Goal: Task Accomplishment & Management: Manage account settings

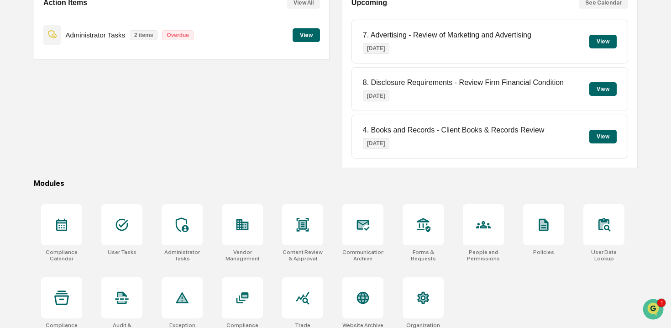
scroll to position [115, 0]
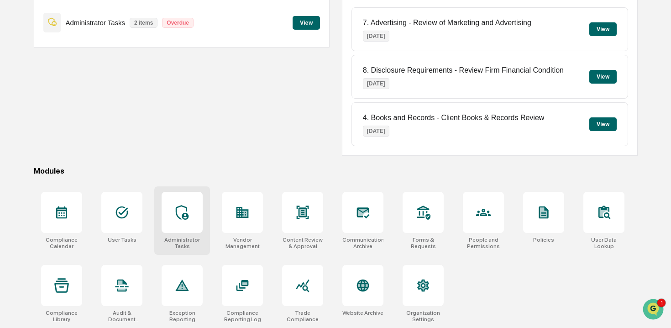
click at [186, 210] on icon at bounding box center [182, 212] width 13 height 15
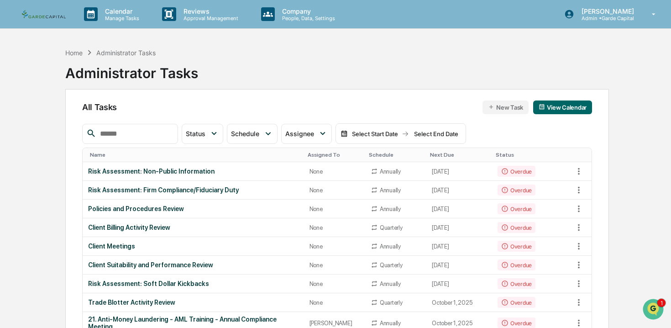
click at [162, 153] on div "Name" at bounding box center [195, 155] width 210 height 6
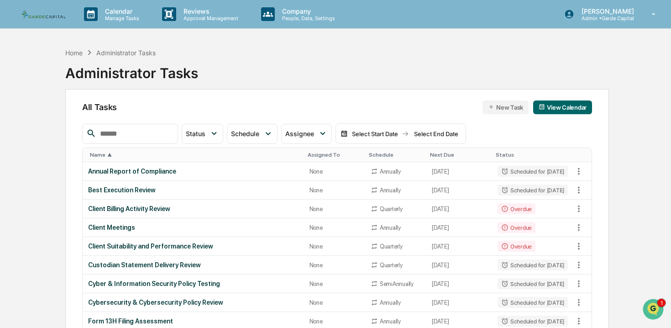
click at [162, 153] on div "Name ▲" at bounding box center [195, 155] width 210 height 6
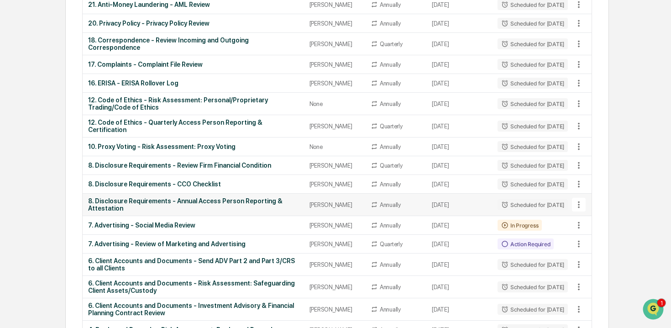
scroll to position [227, 0]
click at [191, 146] on div "10. Proxy Voting - Risk Assessment: Proxy Voting" at bounding box center [193, 145] width 210 height 7
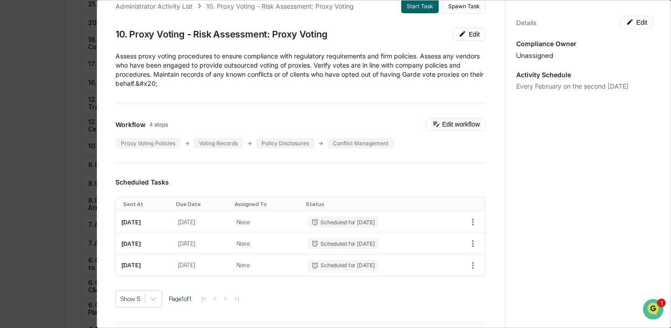
scroll to position [19, 0]
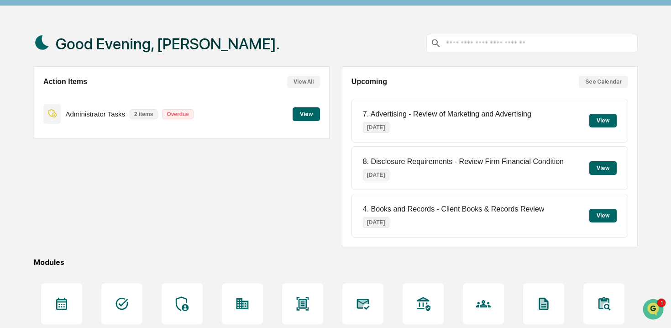
scroll to position [42, 0]
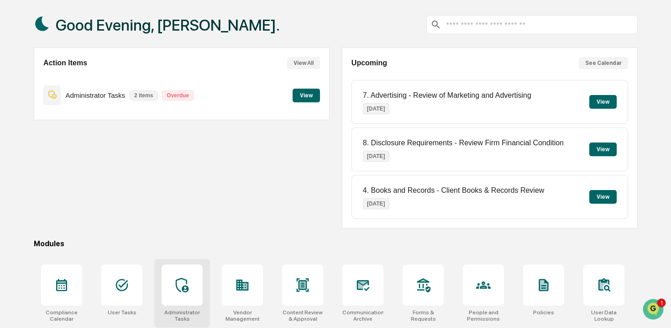
click at [183, 296] on div at bounding box center [182, 284] width 41 height 41
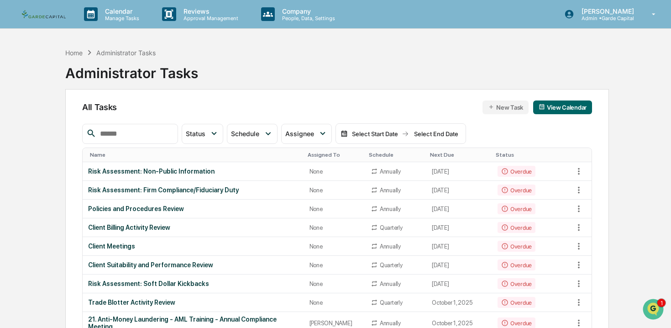
click at [160, 157] on div "Name" at bounding box center [195, 155] width 210 height 6
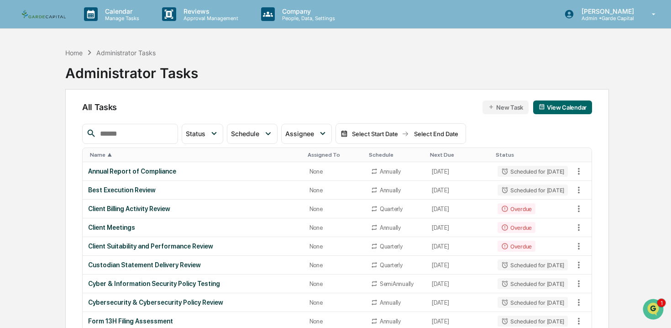
click at [160, 157] on div "Name ▲" at bounding box center [195, 155] width 210 height 6
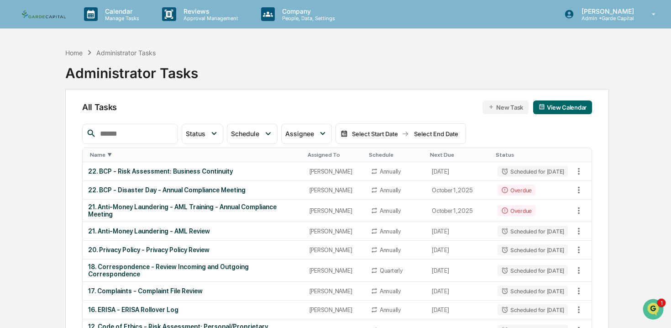
click at [160, 157] on div "Name ▼" at bounding box center [195, 155] width 210 height 6
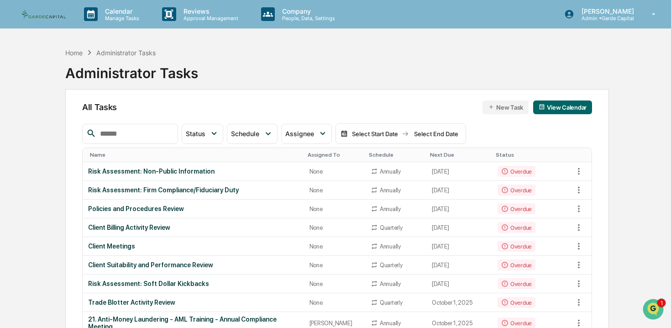
click at [157, 154] on div "Name" at bounding box center [195, 155] width 210 height 6
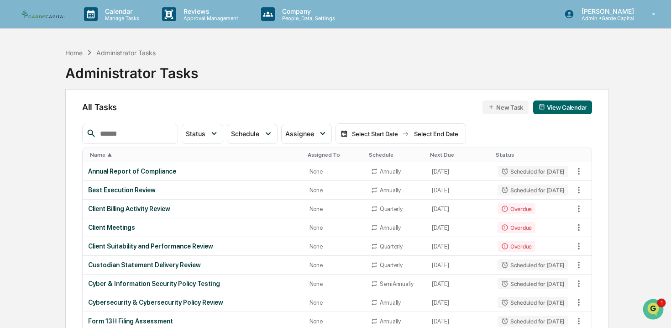
click at [157, 154] on div "Name ▲" at bounding box center [195, 155] width 210 height 6
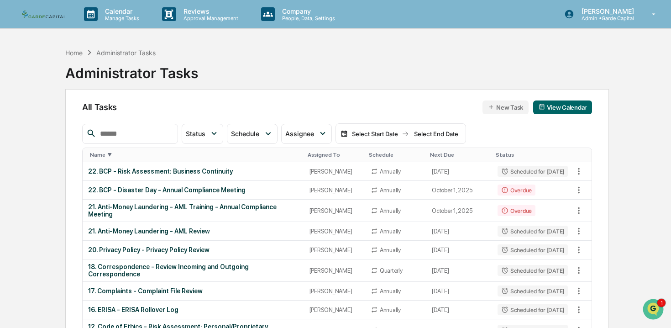
click at [152, 154] on div "Name ▼" at bounding box center [195, 155] width 210 height 6
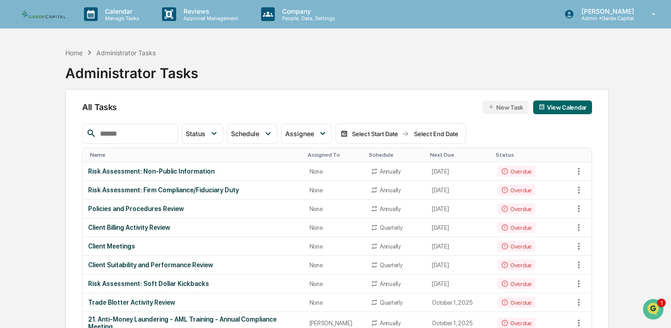
click at [151, 155] on div "Name" at bounding box center [195, 155] width 210 height 6
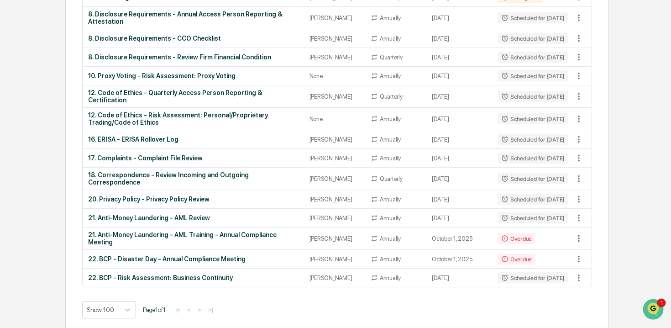
scroll to position [924, 0]
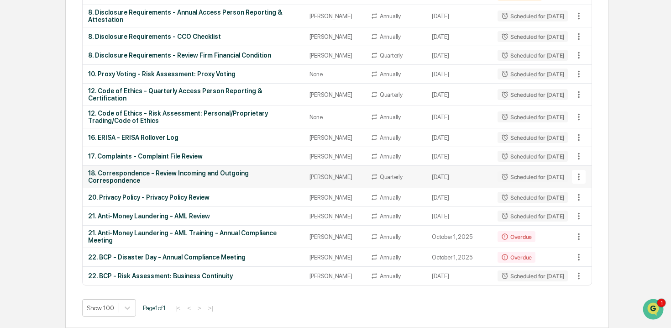
click at [152, 173] on div "18. Correspondence - Review Incoming and Outgoing Correspondence" at bounding box center [193, 176] width 210 height 15
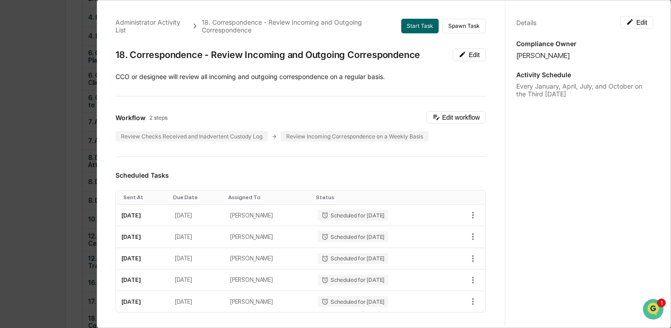
scroll to position [763, 0]
click at [58, 45] on div "Administrator Activity List 18. Correspondence - Review Incoming and Outgoing C…" at bounding box center [335, 164] width 671 height 328
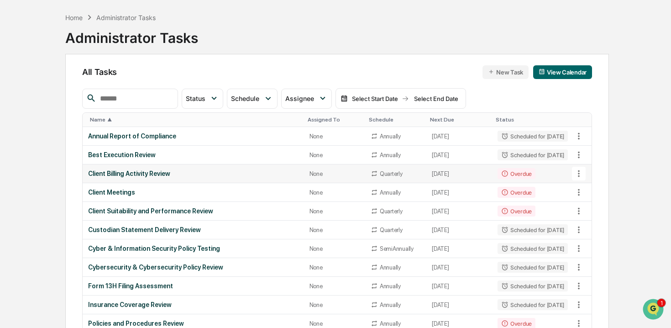
scroll to position [36, 0]
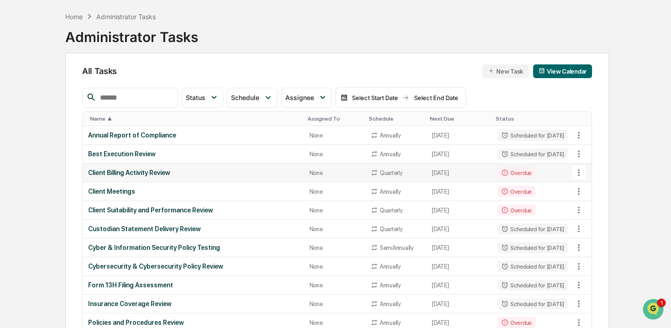
click at [126, 171] on div "Client Billing Activity Review" at bounding box center [193, 172] width 210 height 7
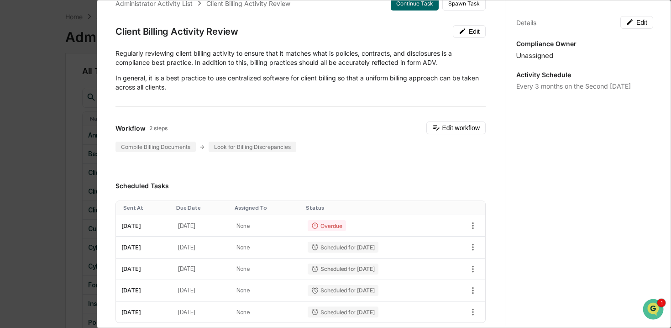
scroll to position [0, 0]
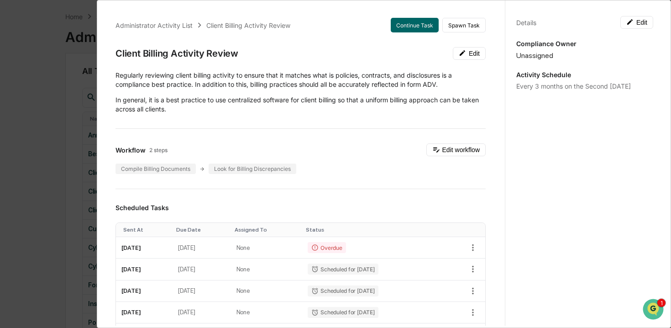
click at [64, 100] on div "Administrator Activity List Client Billing Activity Review Continue Task Spawn …" at bounding box center [335, 164] width 671 height 328
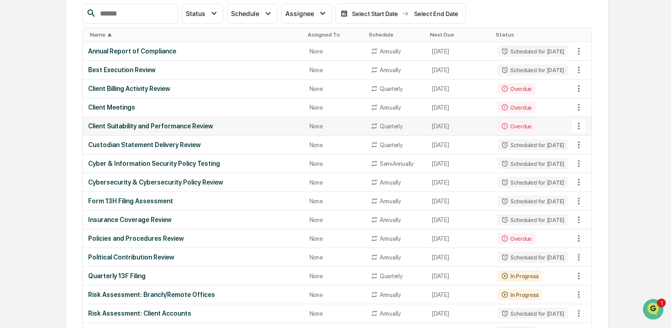
scroll to position [121, 0]
click at [125, 108] on div "Client Meetings" at bounding box center [193, 106] width 210 height 7
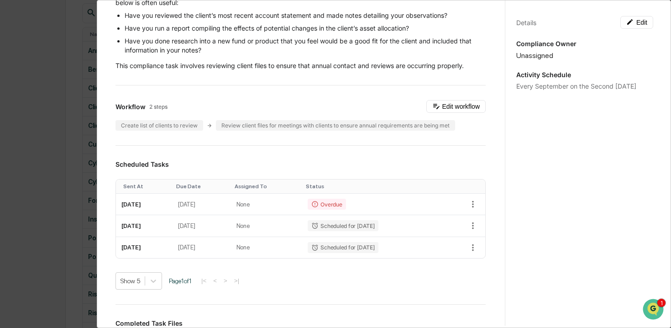
scroll to position [148, 0]
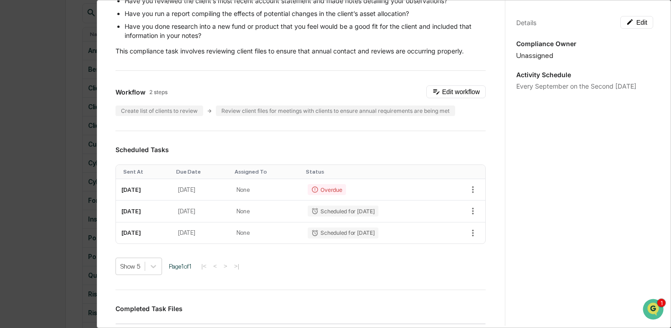
click at [60, 95] on div "Administrator Activity List Client Meetings Continue Task Spawn Task Client Mee…" at bounding box center [335, 164] width 671 height 328
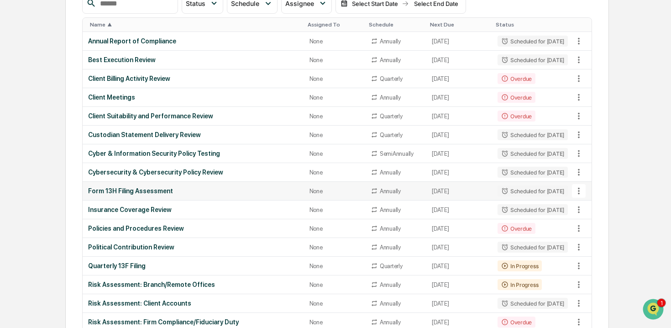
scroll to position [129, 0]
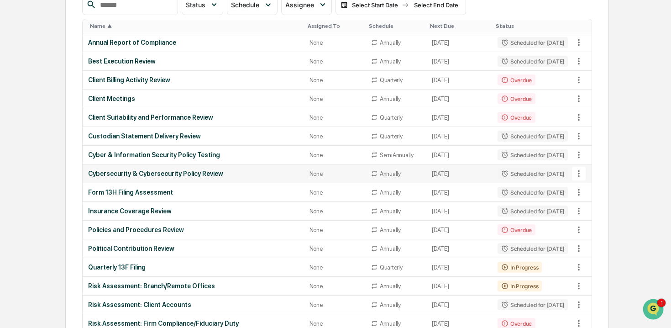
click at [170, 175] on div "Cybersecurity & Cybersecurity Policy Review" at bounding box center [193, 173] width 210 height 7
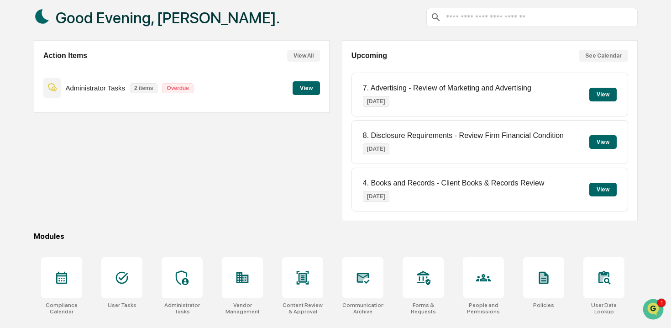
scroll to position [115, 0]
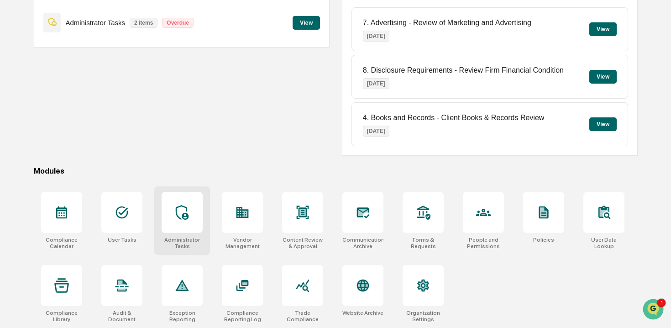
click at [178, 195] on div at bounding box center [182, 212] width 41 height 41
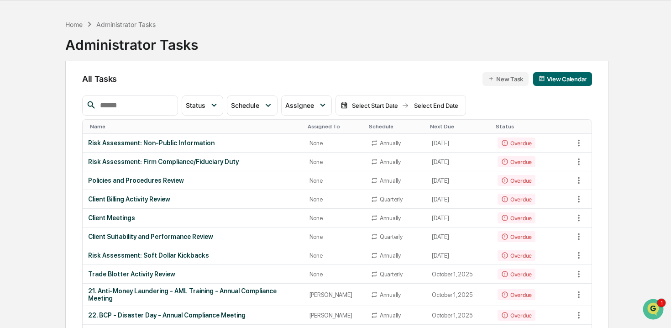
scroll to position [2, 0]
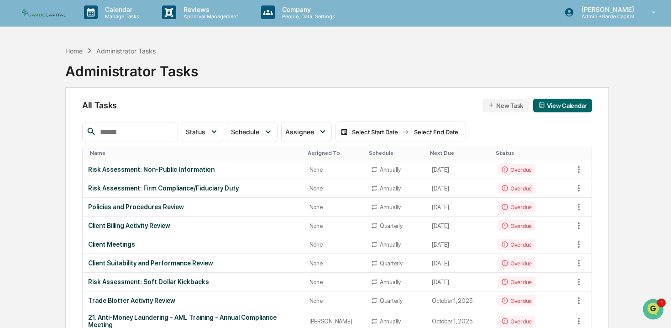
click at [150, 150] on div "Name" at bounding box center [195, 153] width 210 height 6
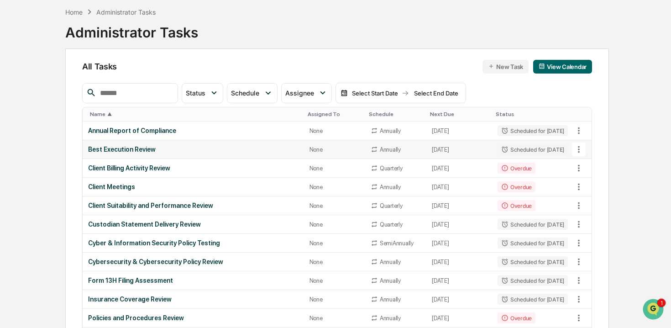
scroll to position [5, 0]
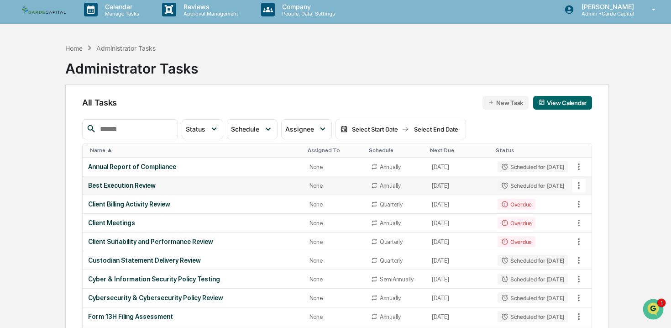
click at [140, 187] on div "Best Execution Review" at bounding box center [193, 185] width 210 height 7
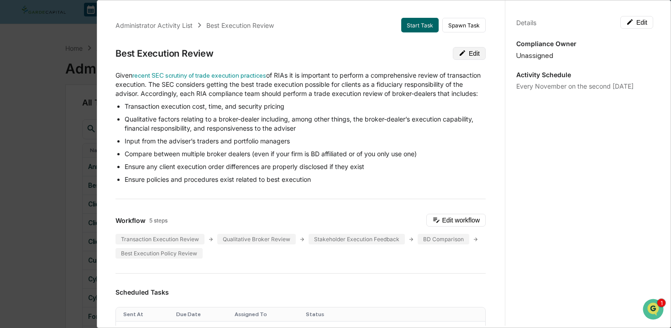
click at [465, 58] on button "Edit" at bounding box center [469, 53] width 33 height 13
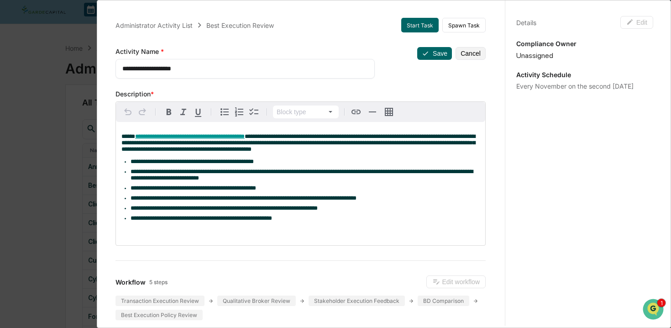
click at [123, 69] on textarea "**********" at bounding box center [245, 69] width 246 height 10
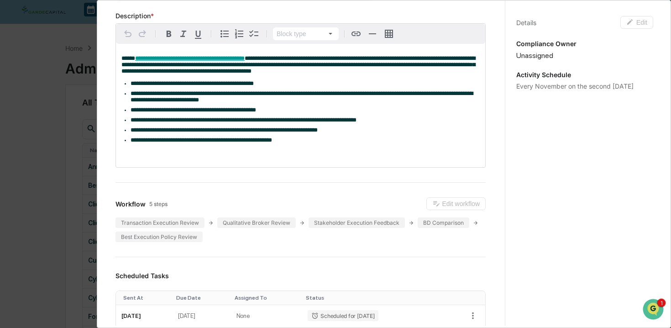
scroll to position [0, 0]
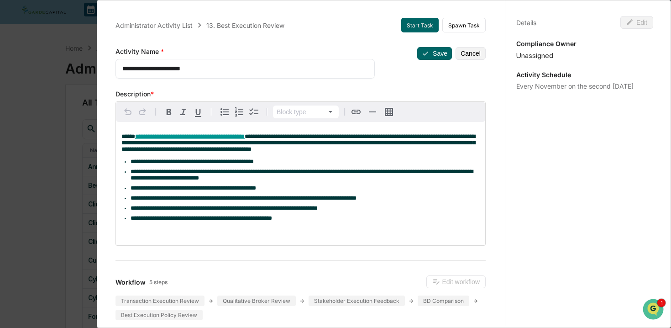
type textarea "**********"
click at [437, 54] on button "Save" at bounding box center [434, 53] width 35 height 13
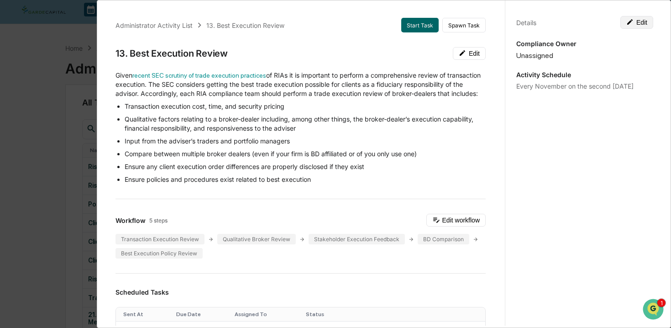
click at [634, 25] on button "Edit" at bounding box center [636, 22] width 33 height 13
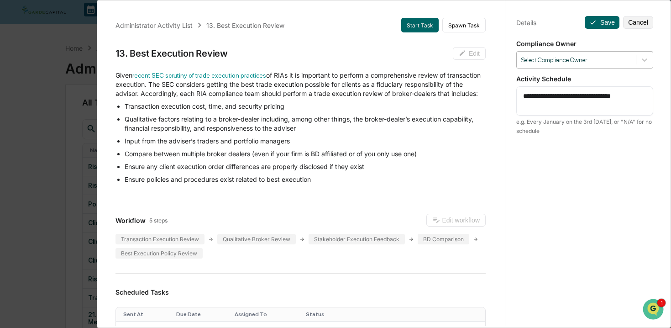
click at [589, 58] on div at bounding box center [576, 60] width 110 height 9
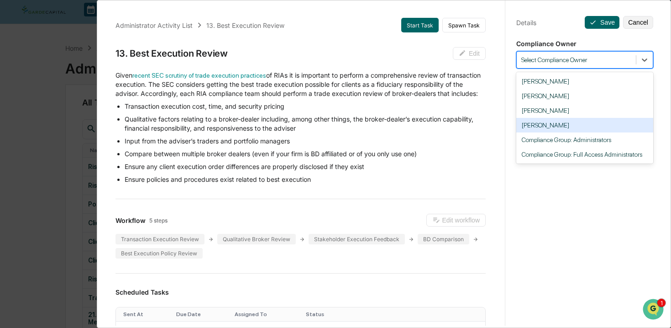
click at [556, 120] on div "[PERSON_NAME]" at bounding box center [584, 125] width 137 height 15
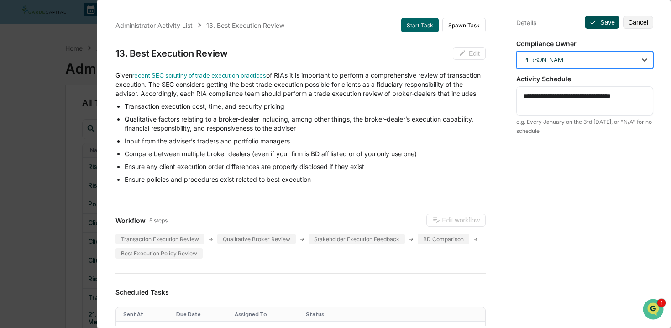
click at [604, 16] on button "Save" at bounding box center [602, 22] width 35 height 13
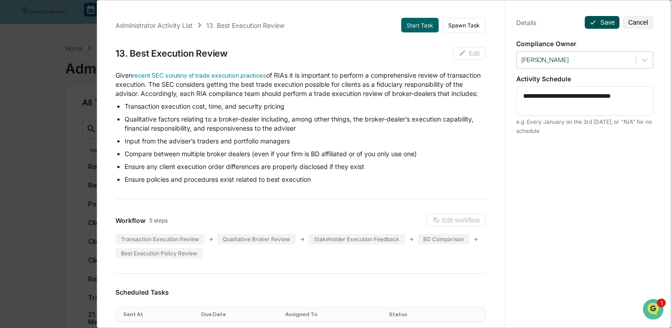
click at [608, 21] on button "Save" at bounding box center [602, 22] width 35 height 13
click at [551, 194] on div "**********" at bounding box center [584, 173] width 159 height 350
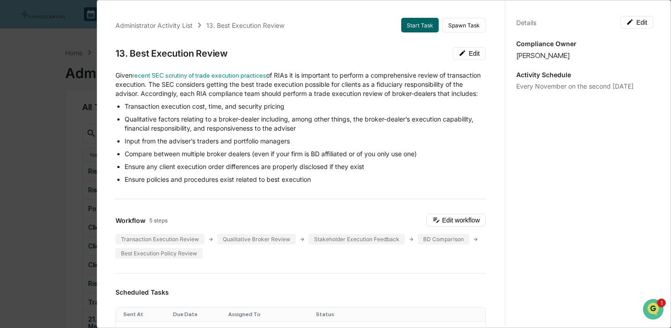
click at [65, 76] on div "Administrator Activity List 13. Best Execution Review Start Task Spawn Task 13.…" at bounding box center [335, 164] width 671 height 328
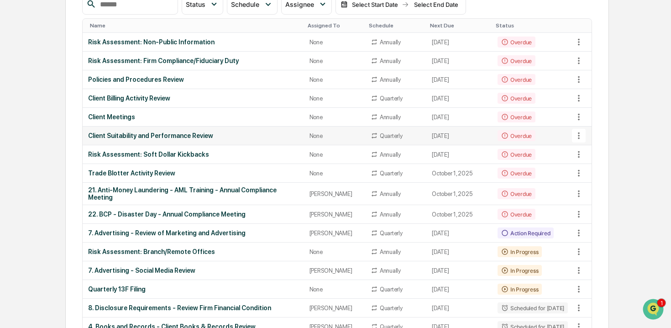
scroll to position [136, 0]
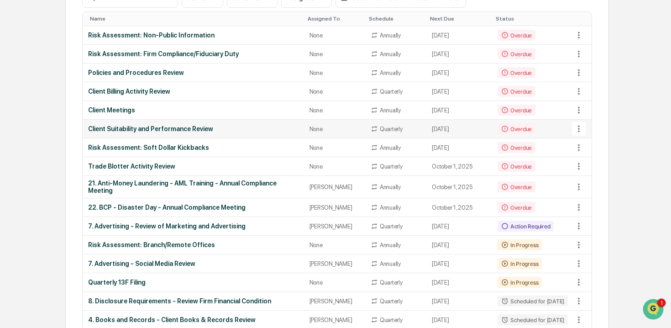
click at [170, 129] on div "Client Suitability and Performance Review" at bounding box center [193, 128] width 210 height 7
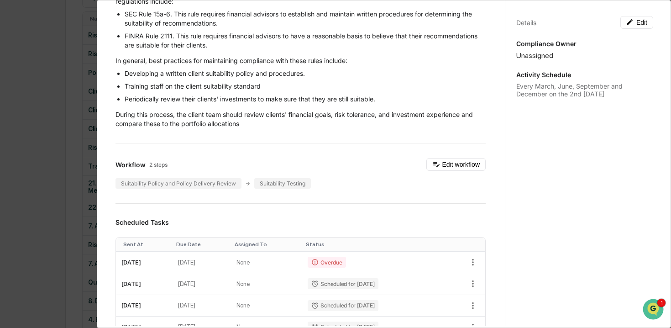
scroll to position [0, 0]
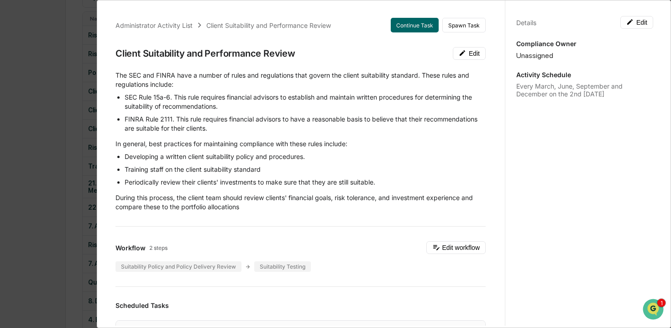
click at [62, 55] on div "Administrator Activity List Client Suitability and Performance Review Continue …" at bounding box center [335, 164] width 671 height 328
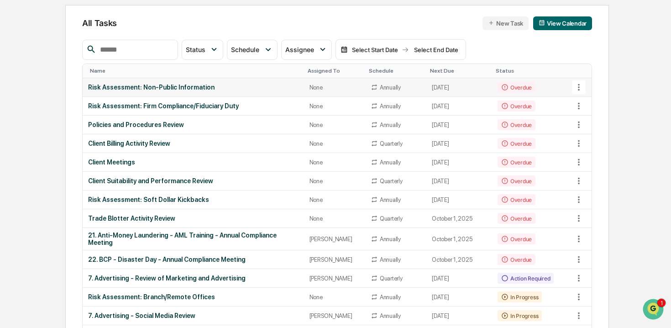
scroll to position [33, 0]
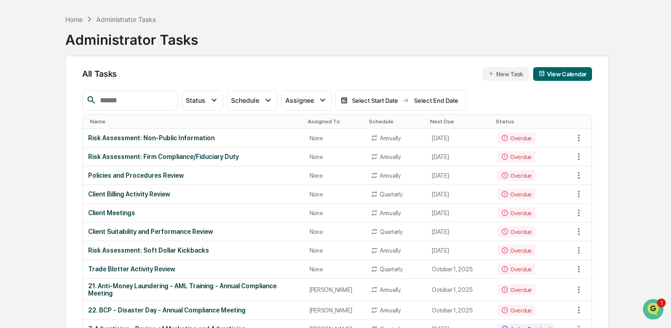
click at [179, 121] on div "Name" at bounding box center [195, 121] width 210 height 6
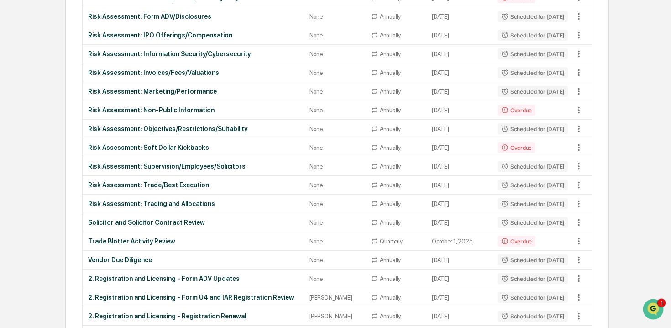
scroll to position [434, 0]
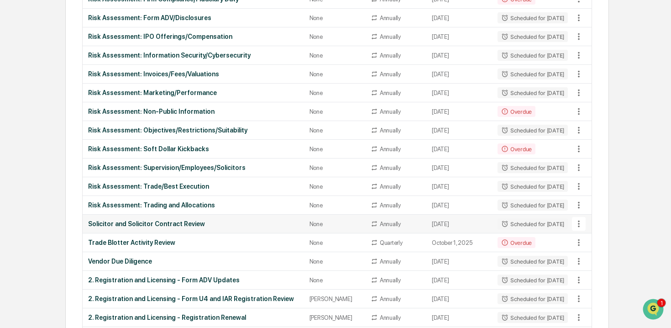
click at [169, 224] on div "Solicitor and Solicitor Contract Review" at bounding box center [193, 223] width 210 height 7
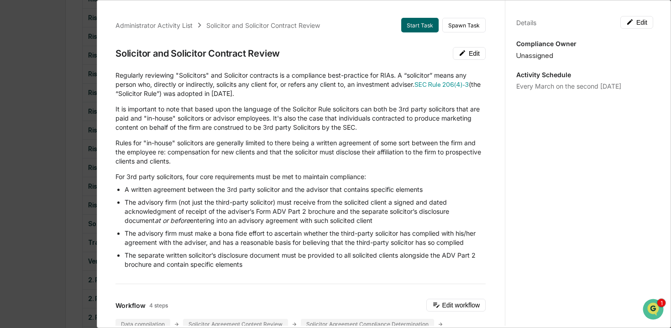
click at [64, 38] on div "Administrator Activity List Solicitor and Solicitor Contract Review Start Task …" at bounding box center [335, 164] width 671 height 328
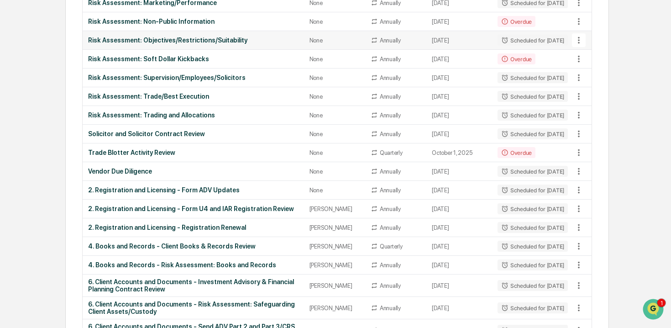
scroll to position [530, 0]
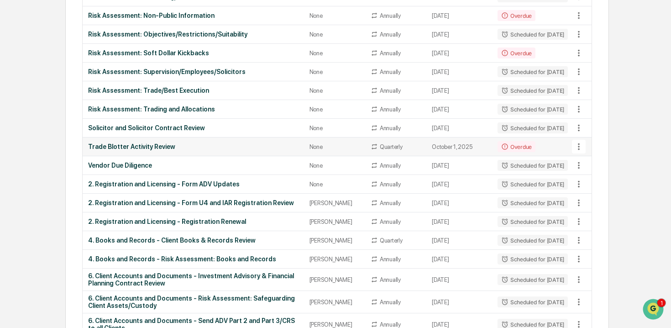
click at [152, 144] on div "Trade Blotter Activity Review" at bounding box center [193, 146] width 210 height 7
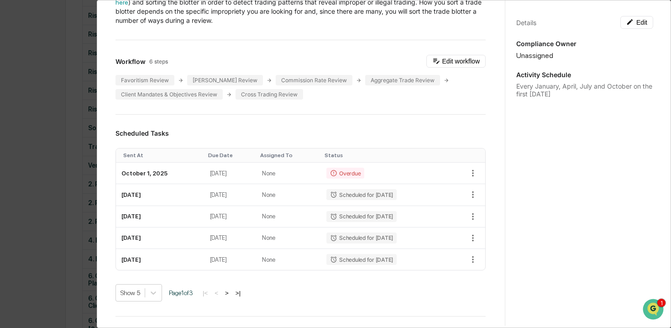
scroll to position [0, 0]
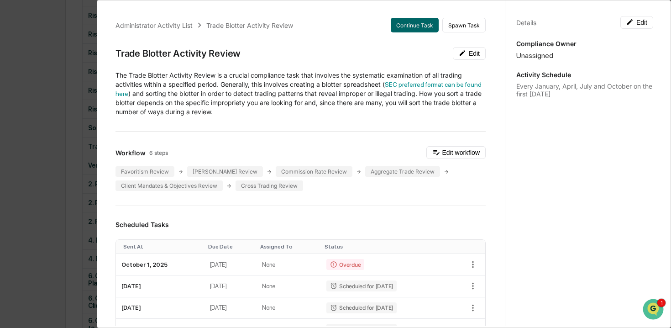
click at [360, 29] on div "Administrator Activity List Trade Blotter Activity Review" at bounding box center [253, 25] width 275 height 10
click at [82, 47] on div "Administrator Activity List Trade Blotter Activity Review Continue Task Spawn T…" at bounding box center [335, 164] width 671 height 328
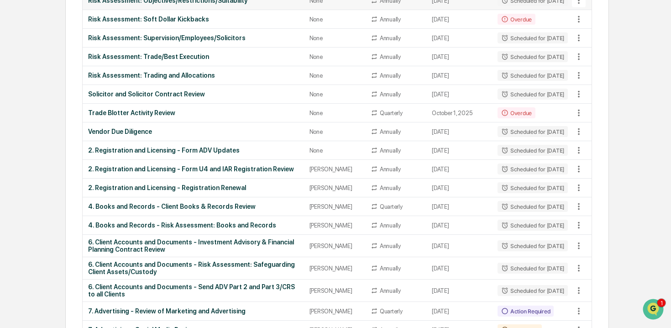
scroll to position [556, 0]
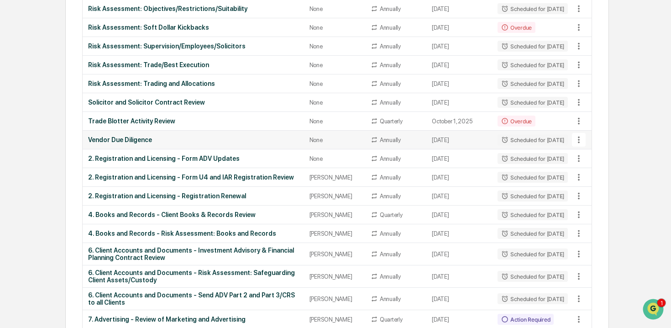
click at [141, 139] on div "Vendor Due Diligence" at bounding box center [193, 139] width 210 height 7
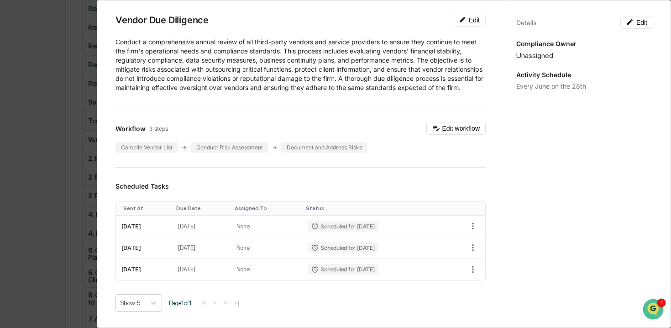
scroll to position [36, 0]
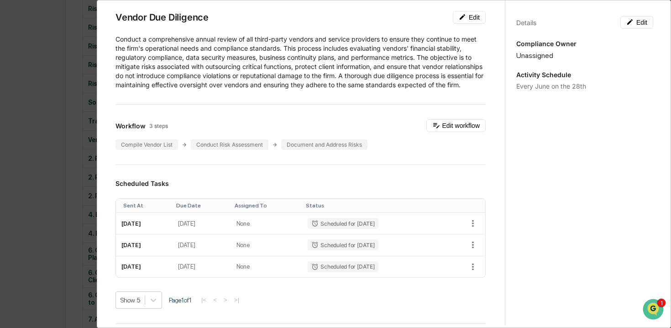
click at [84, 85] on div "Administrator Activity List Vendor Due Diligence Start Task Spawn Task Vendor D…" at bounding box center [335, 164] width 671 height 328
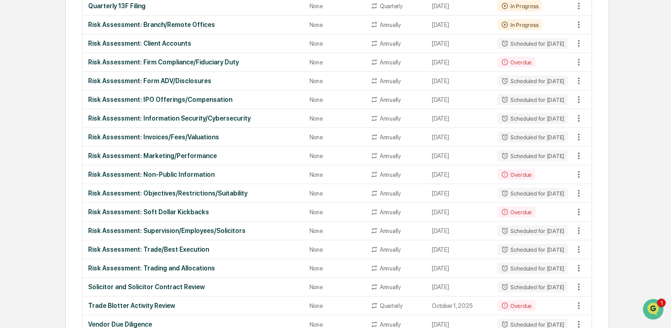
scroll to position [472, 0]
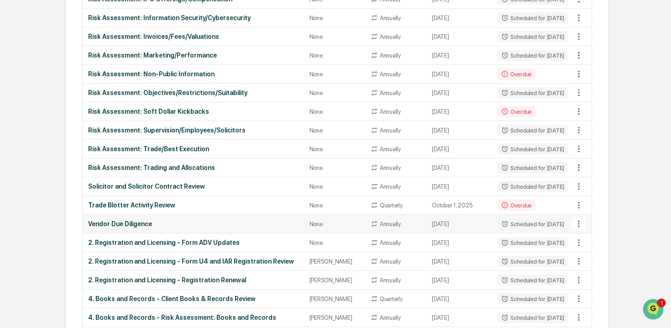
click at [121, 227] on div "Vendor Due Diligence" at bounding box center [193, 223] width 210 height 7
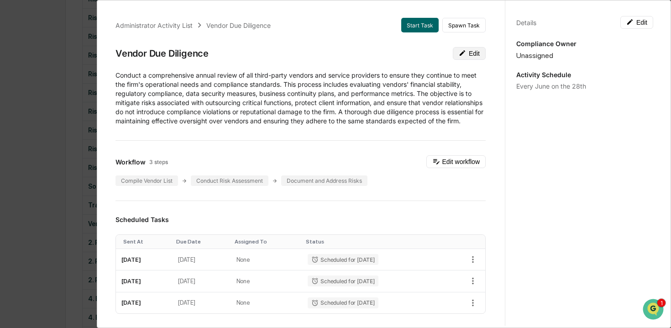
click at [460, 56] on icon at bounding box center [462, 52] width 7 height 7
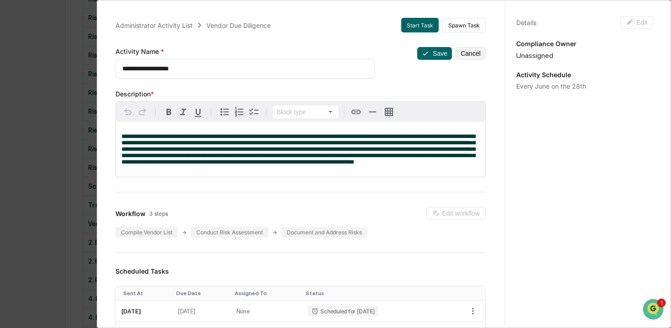
click at [125, 68] on textarea "**********" at bounding box center [245, 69] width 246 height 10
type textarea "**********"
click at [441, 55] on button "Save" at bounding box center [434, 53] width 35 height 13
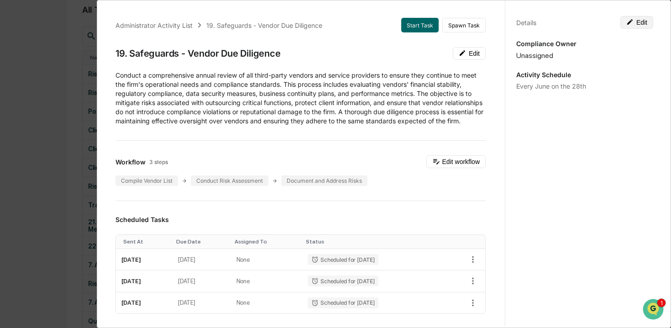
click at [636, 24] on button "Edit" at bounding box center [636, 22] width 33 height 13
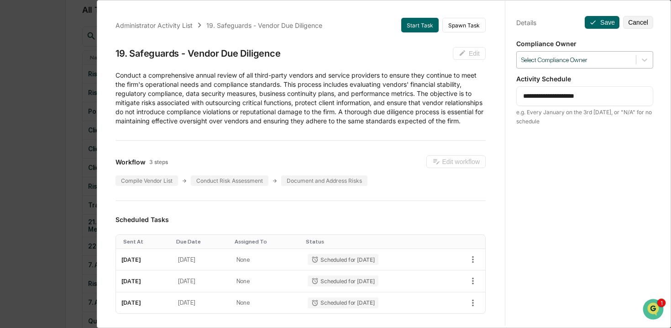
click at [585, 58] on div at bounding box center [576, 60] width 110 height 9
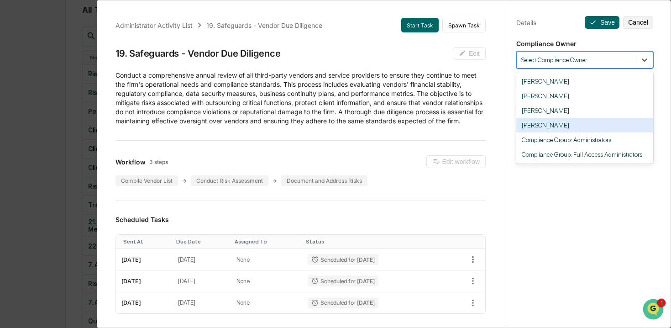
click at [556, 126] on div "[PERSON_NAME]" at bounding box center [584, 125] width 137 height 15
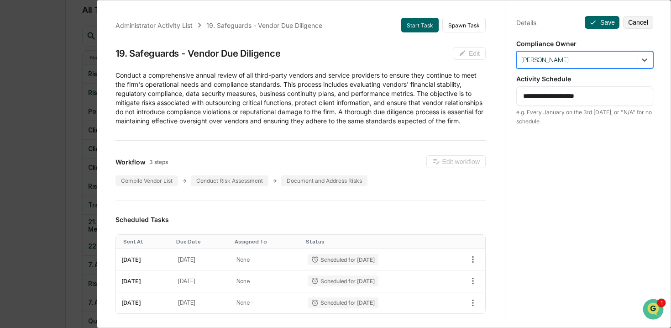
click at [602, 97] on textarea "**********" at bounding box center [584, 96] width 123 height 10
click at [557, 96] on textarea "**********" at bounding box center [584, 96] width 123 height 10
type textarea "**********"
click at [583, 172] on div "**********" at bounding box center [584, 173] width 159 height 350
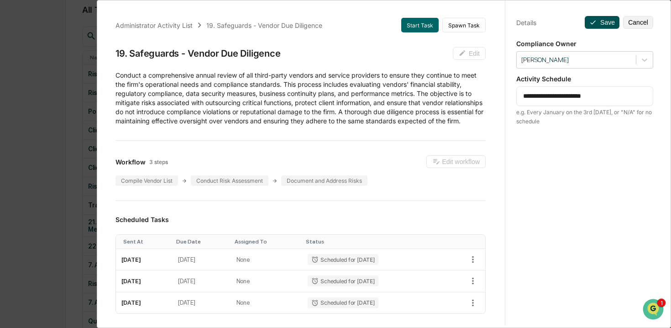
click at [600, 24] on button "Save" at bounding box center [602, 22] width 35 height 13
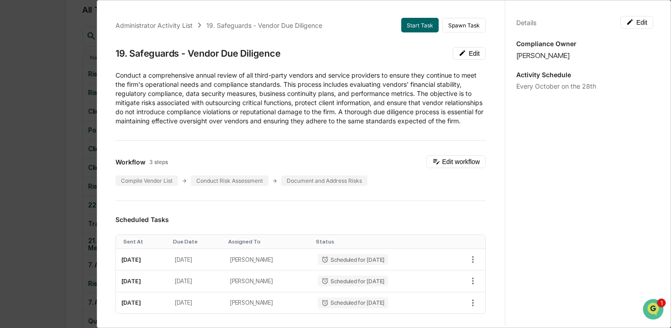
click at [77, 33] on div "Administrator Activity List 19. Safeguards - Vendor Due Diligence Start Task Sp…" at bounding box center [335, 164] width 671 height 328
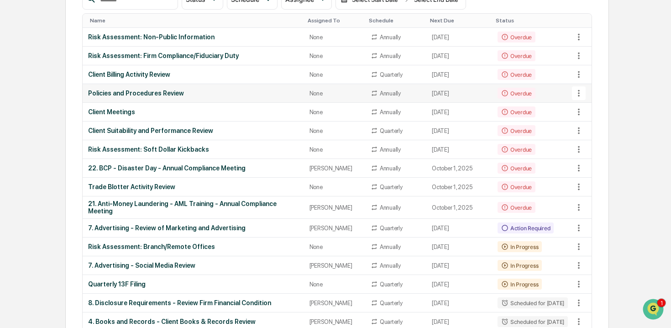
scroll to position [135, 0]
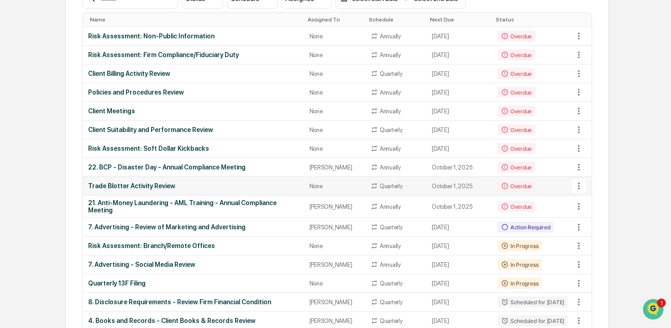
click at [141, 184] on div "Trade Blotter Activity Review" at bounding box center [193, 185] width 210 height 7
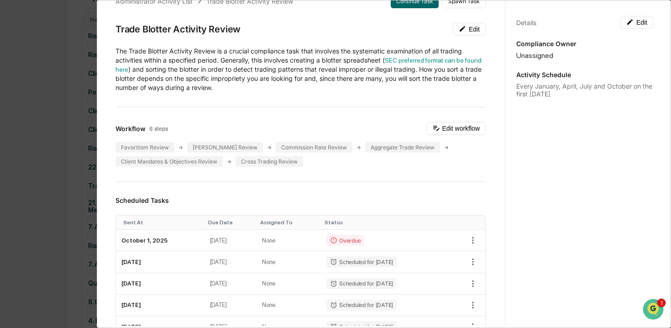
scroll to position [0, 0]
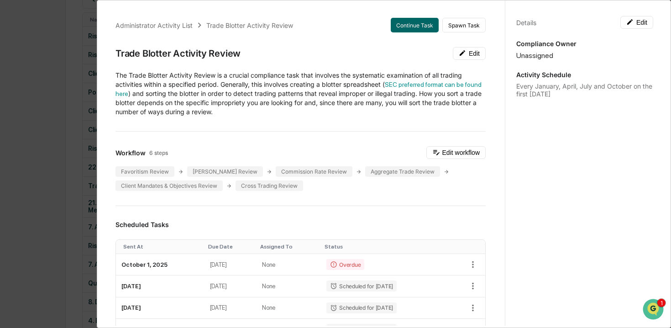
click at [77, 70] on div "Administrator Activity List Trade Blotter Activity Review Continue Task Spawn T…" at bounding box center [335, 164] width 671 height 328
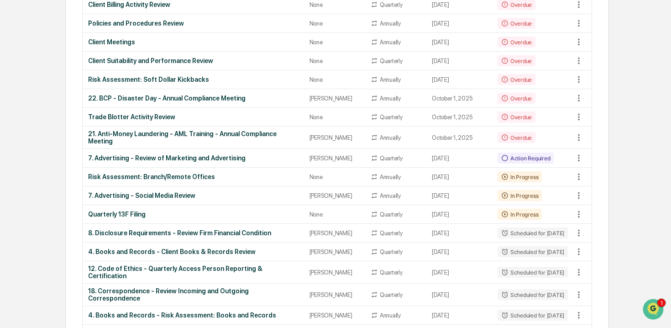
scroll to position [283, 0]
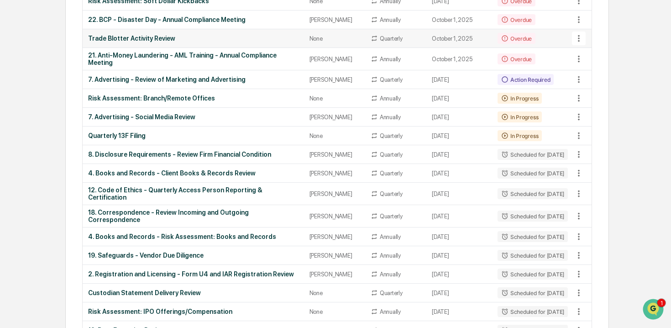
click at [147, 35] on div "Trade Blotter Activity Review" at bounding box center [193, 38] width 210 height 7
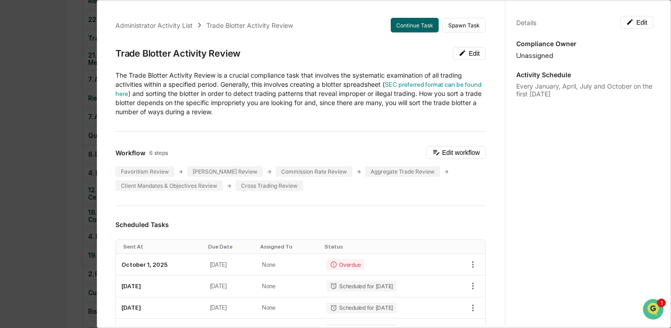
click at [45, 84] on div "Administrator Activity List Trade Blotter Activity Review Continue Task Spawn T…" at bounding box center [335, 164] width 671 height 328
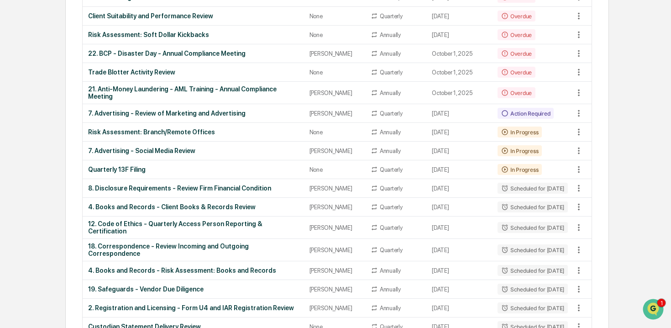
scroll to position [248, 0]
click at [578, 72] on icon at bounding box center [579, 72] width 2 height 7
click at [596, 123] on li "Delete Task" at bounding box center [609, 122] width 73 height 17
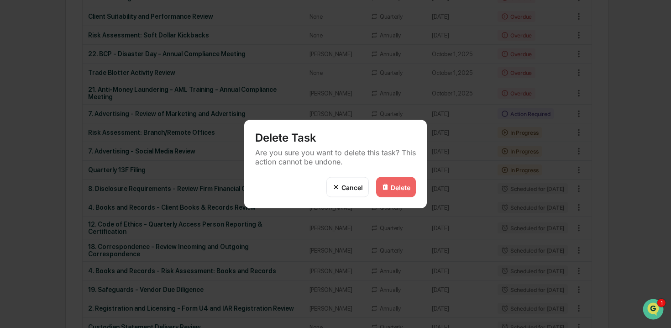
click at [403, 188] on div "Delete" at bounding box center [401, 187] width 20 height 8
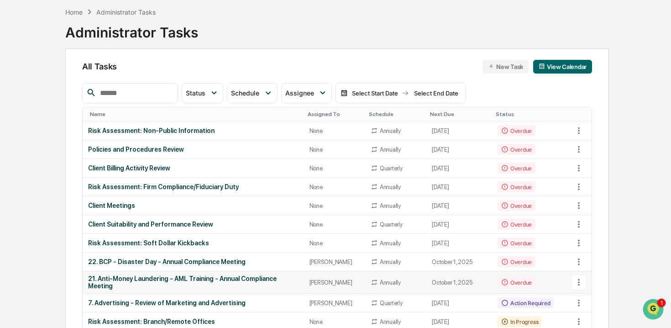
scroll to position [55, 0]
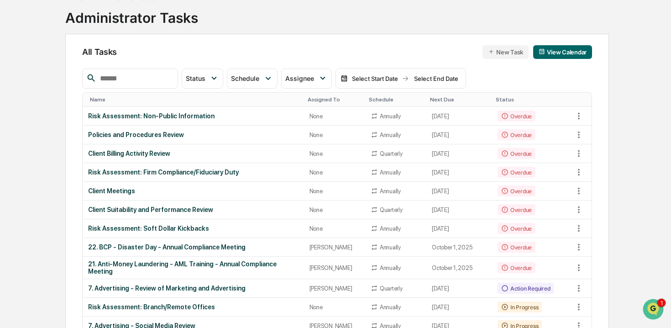
click at [175, 97] on div "Name" at bounding box center [195, 99] width 210 height 6
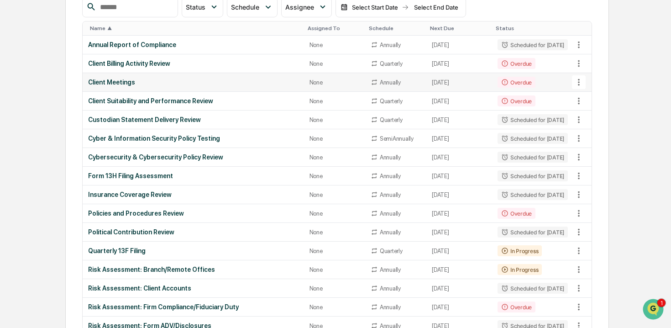
scroll to position [128, 0]
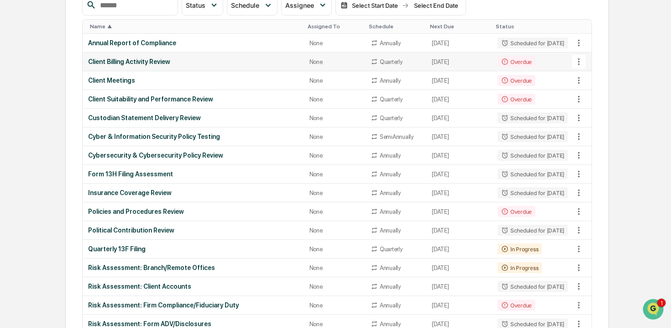
click at [147, 61] on div "Client Billing Activity Review" at bounding box center [193, 61] width 210 height 7
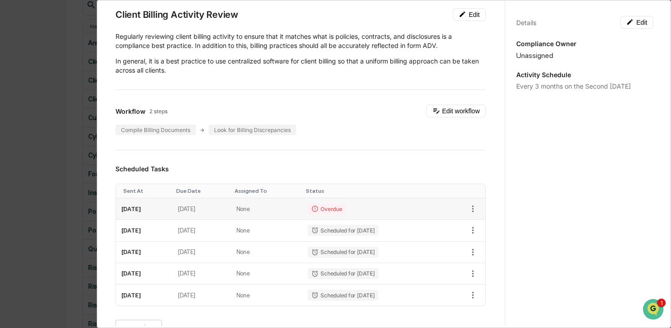
scroll to position [0, 0]
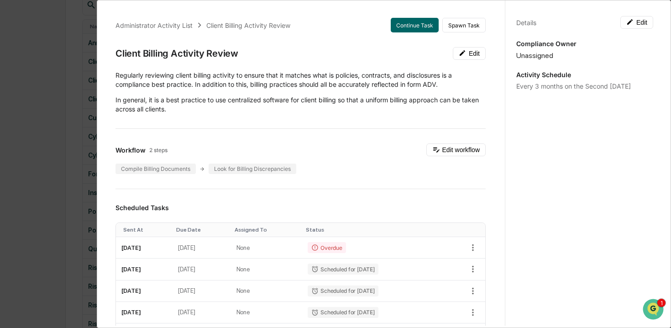
click at [73, 33] on div "Administrator Activity List Client Billing Activity Review Continue Task Spawn …" at bounding box center [335, 164] width 671 height 328
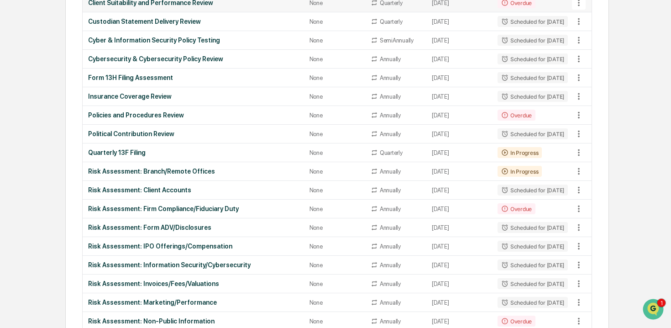
scroll to position [228, 0]
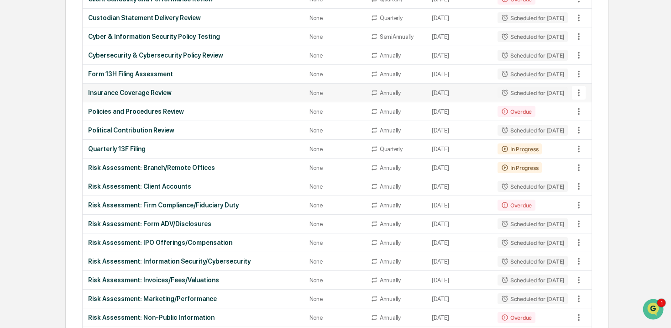
click at [154, 90] on div "Insurance Coverage Review" at bounding box center [193, 92] width 210 height 7
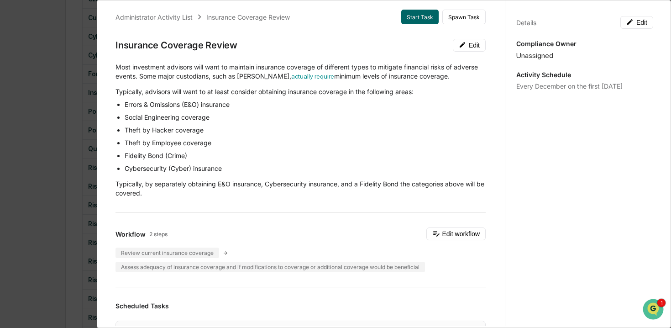
scroll to position [0, 0]
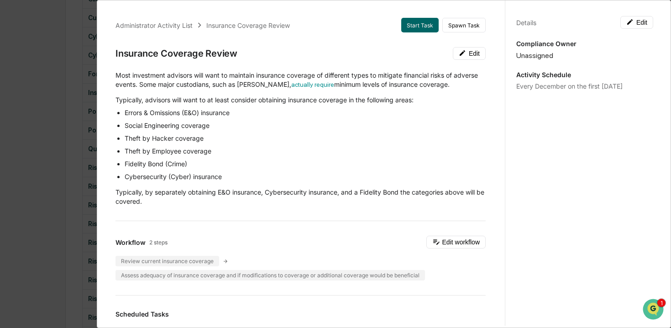
click at [47, 78] on div "Administrator Activity List Insurance Coverage Review Start Task Spawn Task Ins…" at bounding box center [335, 164] width 671 height 328
